Goal: Navigation & Orientation: Find specific page/section

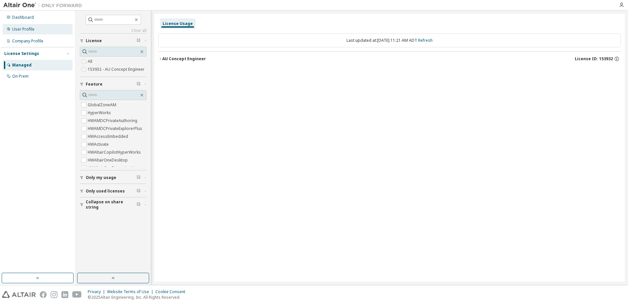
click at [25, 28] on div "User Profile" at bounding box center [23, 29] width 22 height 5
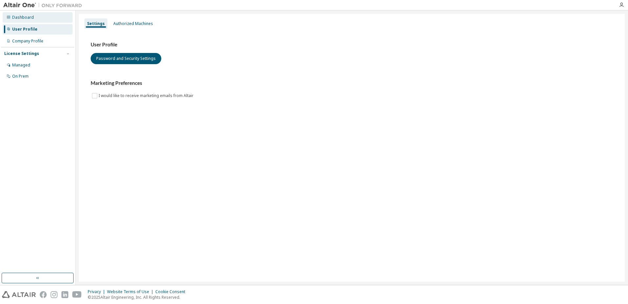
click at [23, 19] on div "Dashboard" at bounding box center [23, 17] width 22 height 5
